Goal: Task Accomplishment & Management: Manage account settings

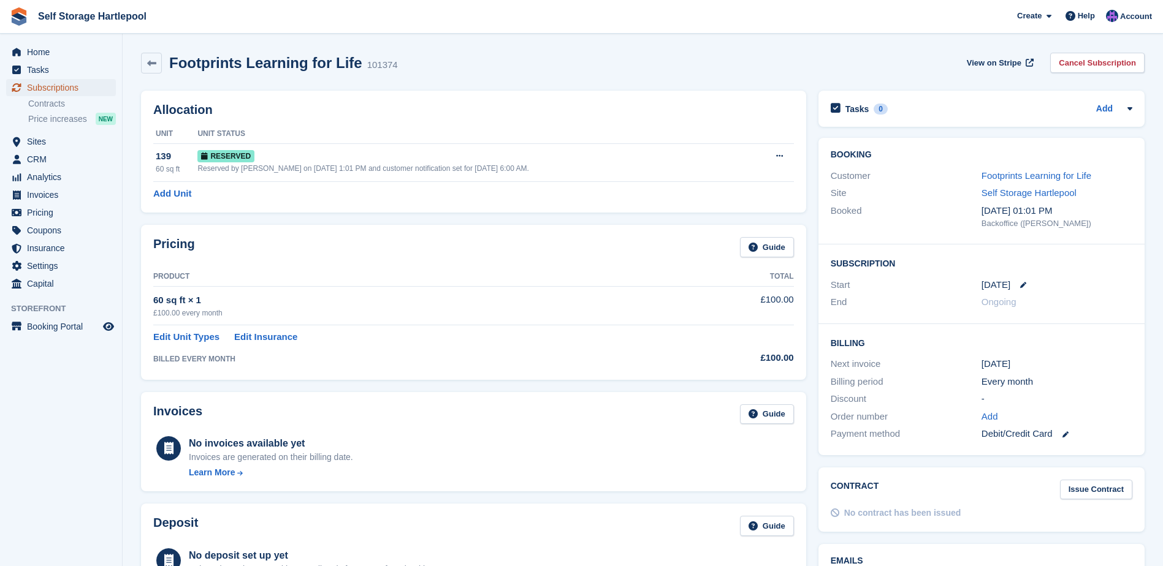
click at [67, 86] on span "Subscriptions" at bounding box center [64, 87] width 74 height 17
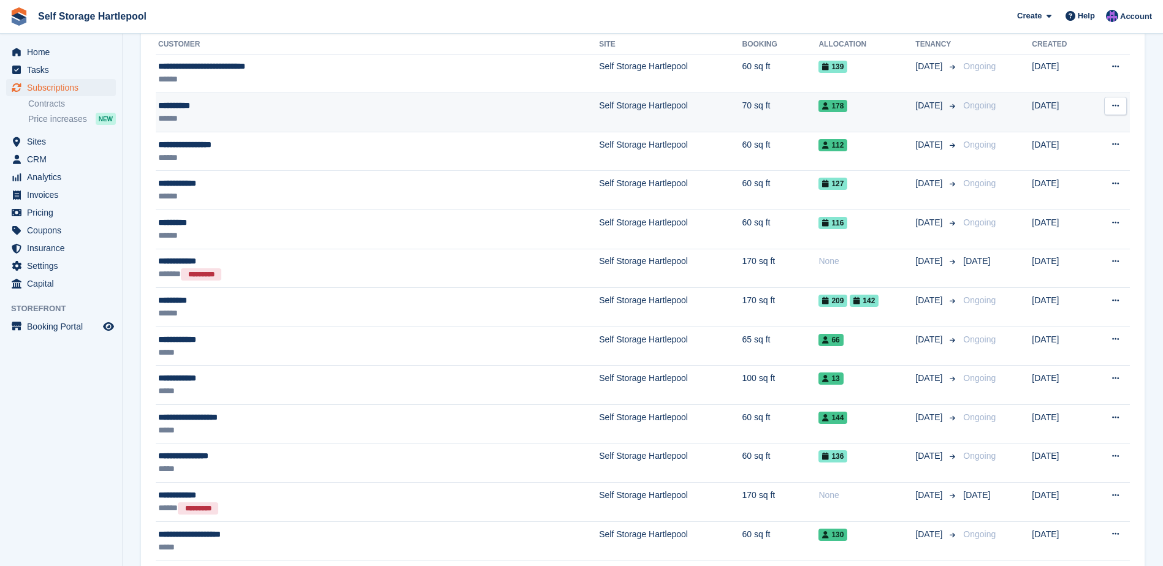
scroll to position [123, 0]
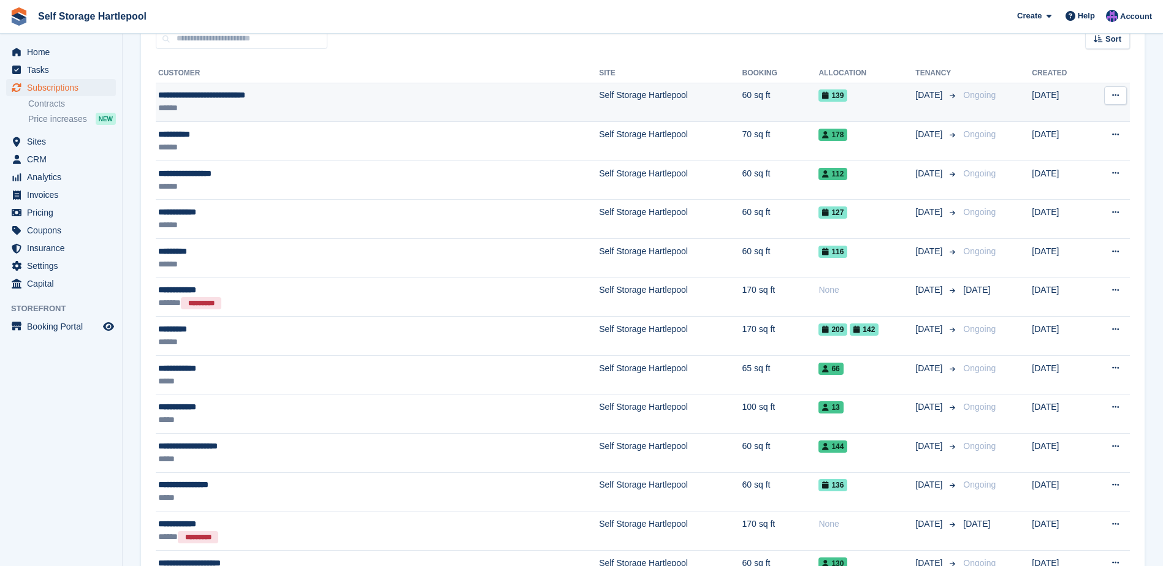
click at [330, 90] on div "**********" at bounding box center [294, 95] width 273 height 13
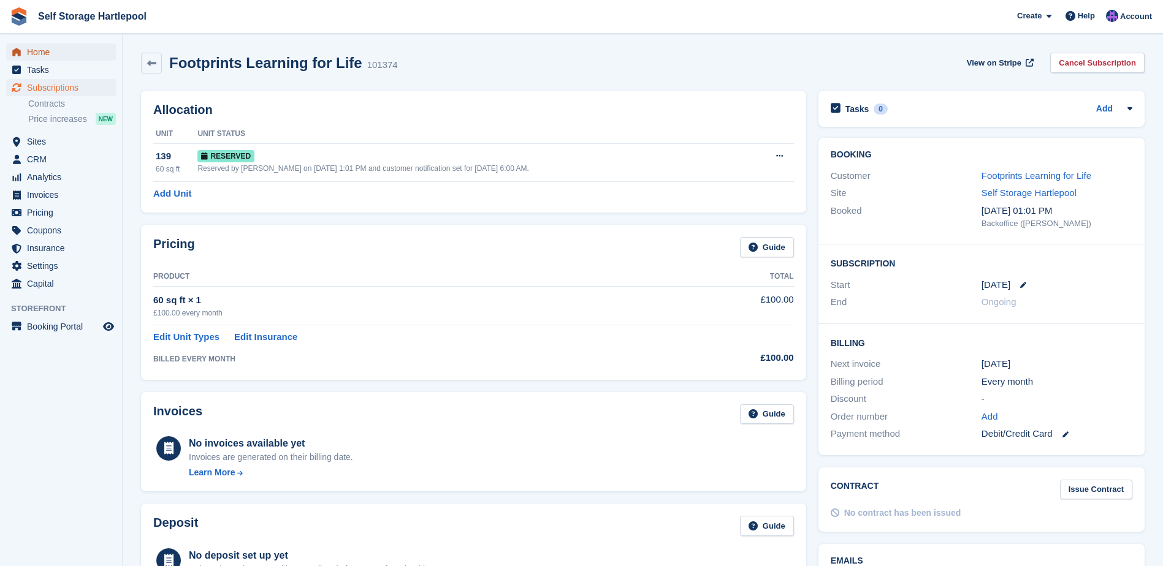
click at [30, 55] on span "Home" at bounding box center [64, 52] width 74 height 17
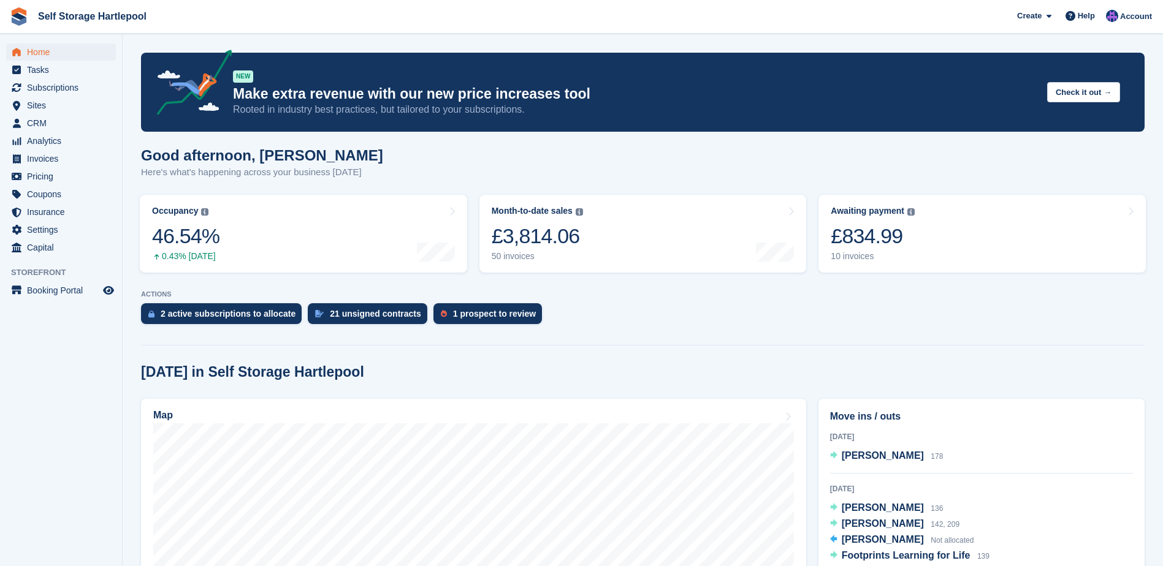
click at [582, 311] on div "2 active subscriptions to allocate 21 unsigned contracts 1 prospect to review" at bounding box center [642, 316] width 1003 height 27
click at [544, 317] on div "2 active subscriptions to allocate 21 unsigned contracts 1 prospect to review" at bounding box center [642, 316] width 1003 height 27
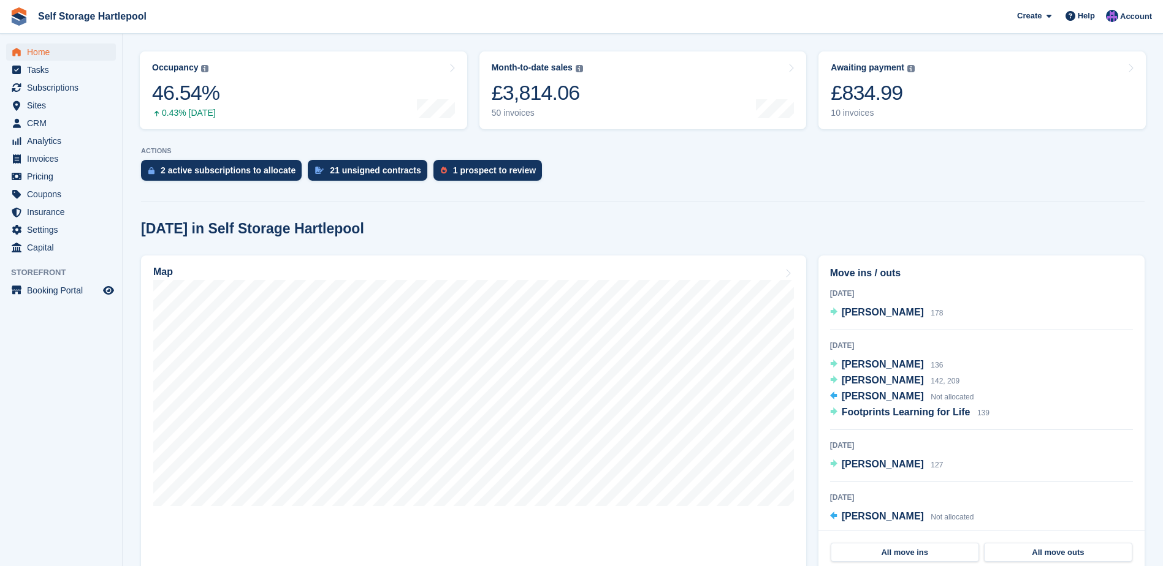
scroll to position [184, 0]
